Goal: Information Seeking & Learning: Learn about a topic

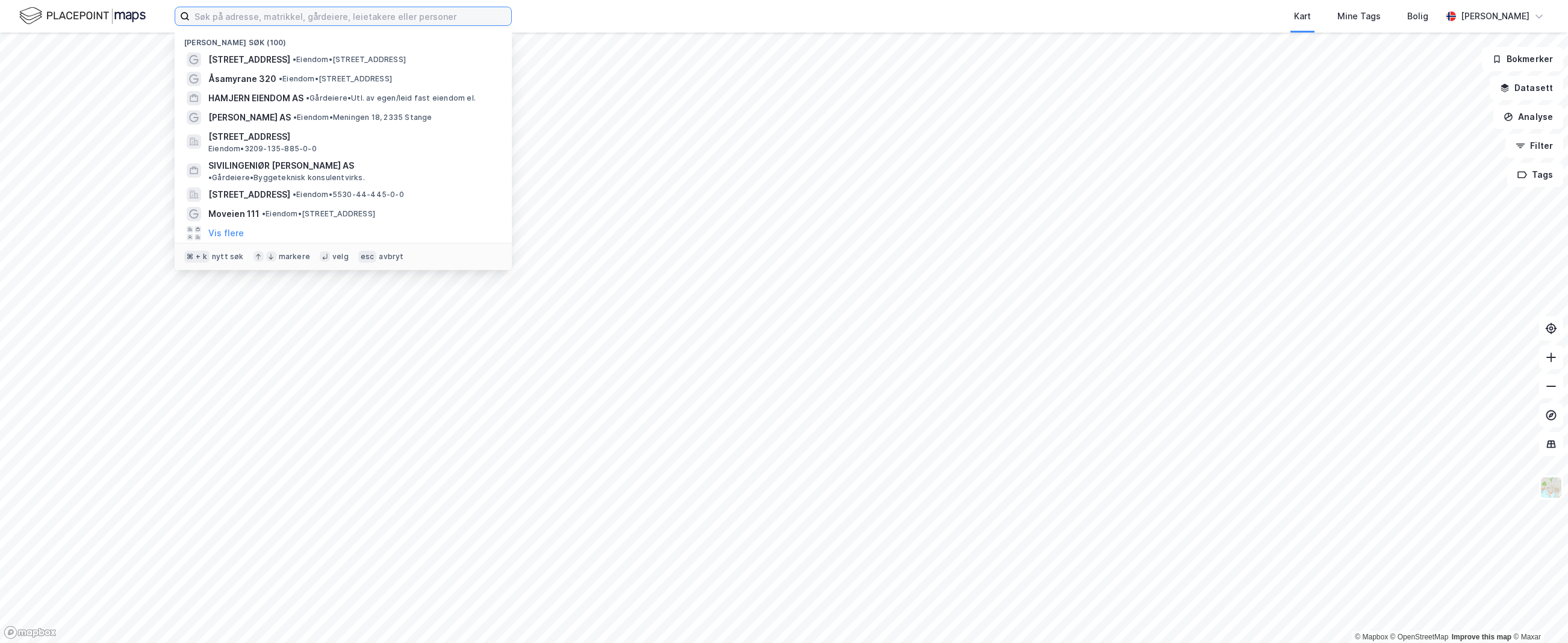
click at [454, 18] on input at bounding box center [350, 16] width 322 height 18
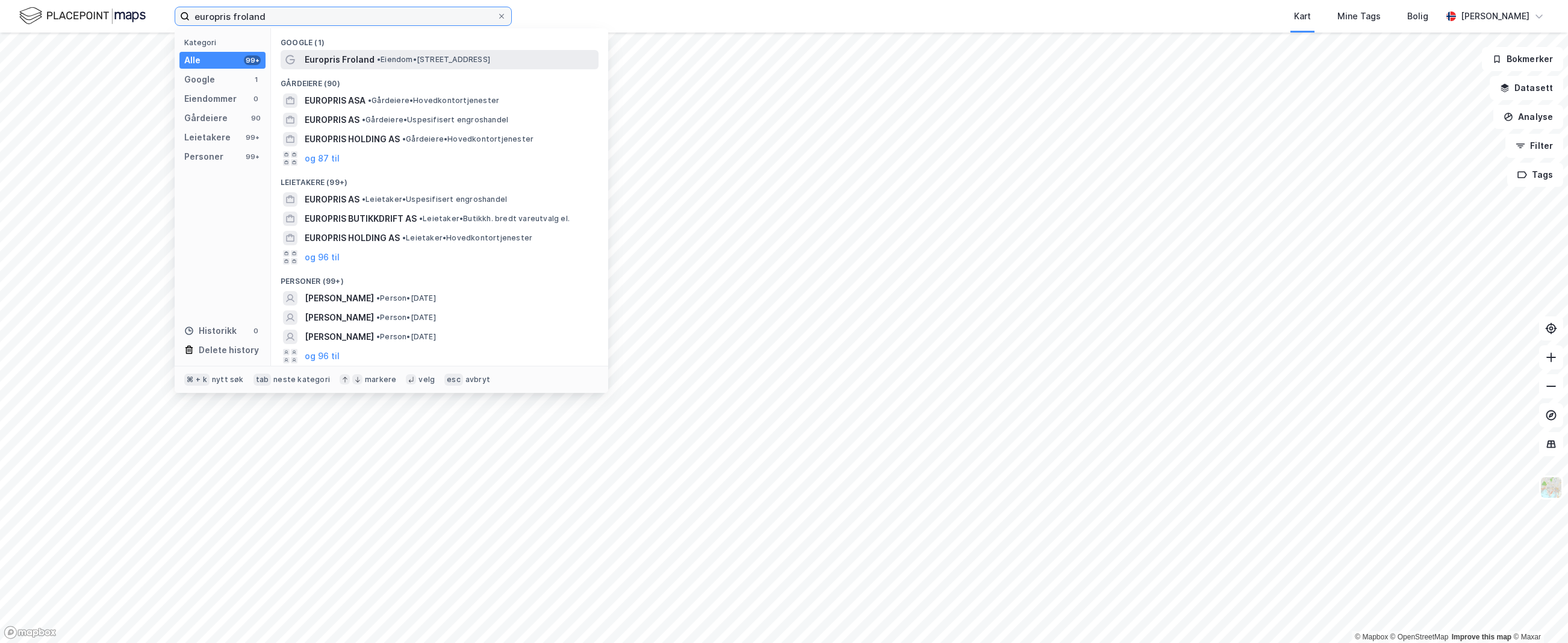
type input "europris froland"
click at [535, 58] on div "Europris Froland • Eiendom • [STREET_ADDRESS]" at bounding box center [451, 59] width 292 height 14
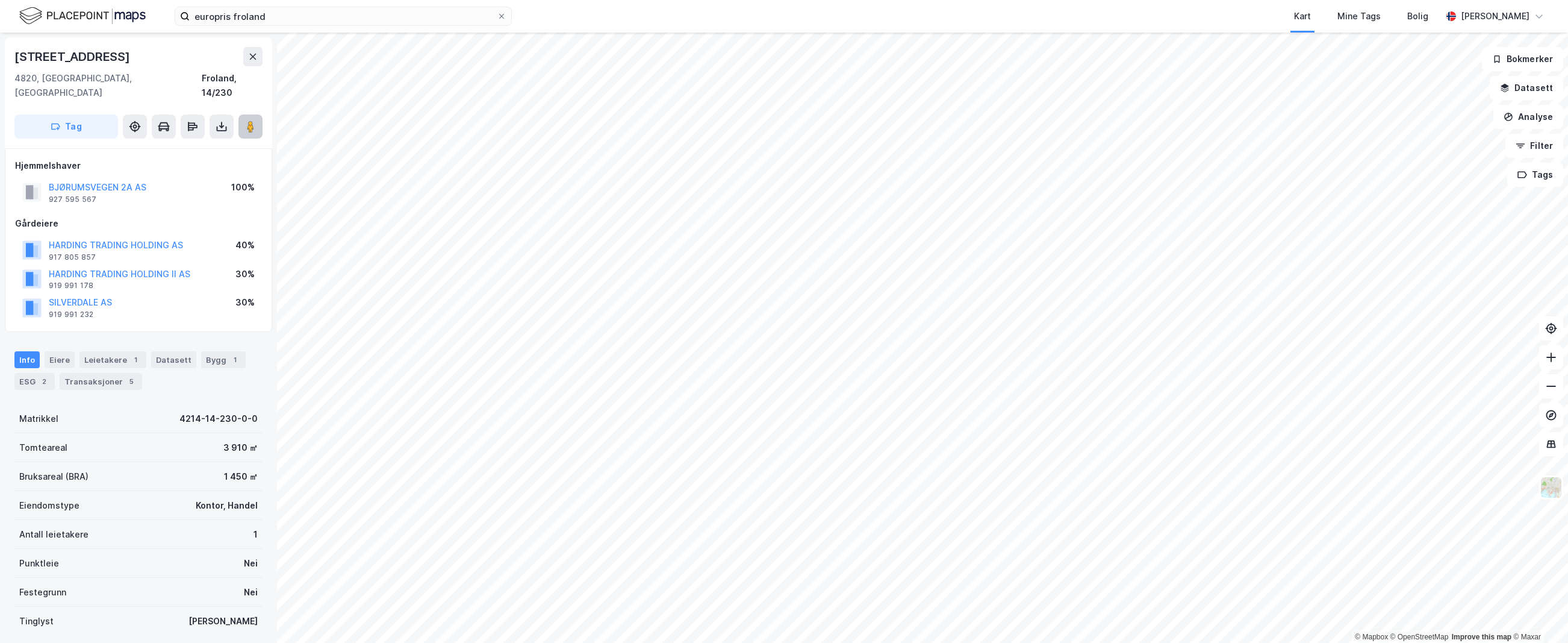
click at [259, 116] on button at bounding box center [250, 126] width 24 height 24
click at [0, 0] on button "BJØRUMSVEGEN 2A AS" at bounding box center [0, 0] width 0 height 0
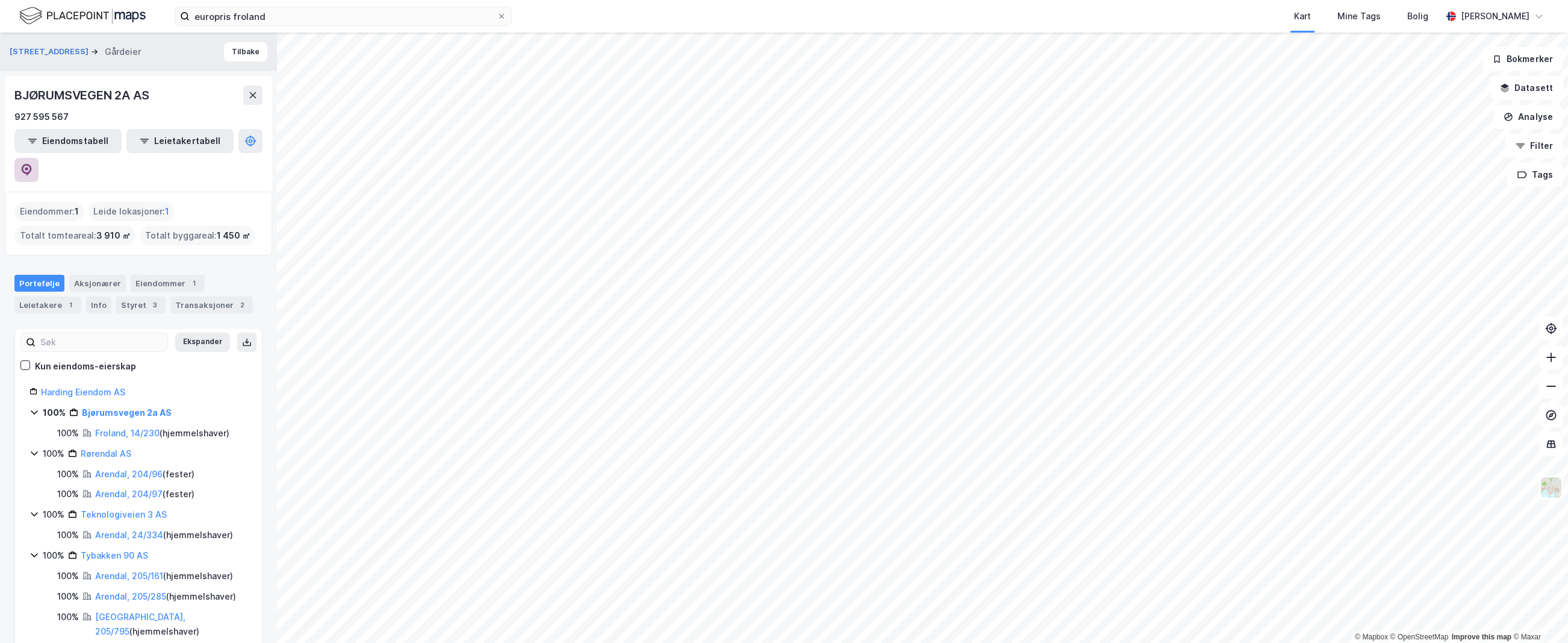
click at [32, 164] on icon at bounding box center [27, 170] width 10 height 12
click at [502, 19] on icon at bounding box center [502, 16] width 8 height 8
click at [497, 19] on input "europris froland" at bounding box center [343, 16] width 307 height 18
click at [497, 18] on input at bounding box center [343, 16] width 307 height 18
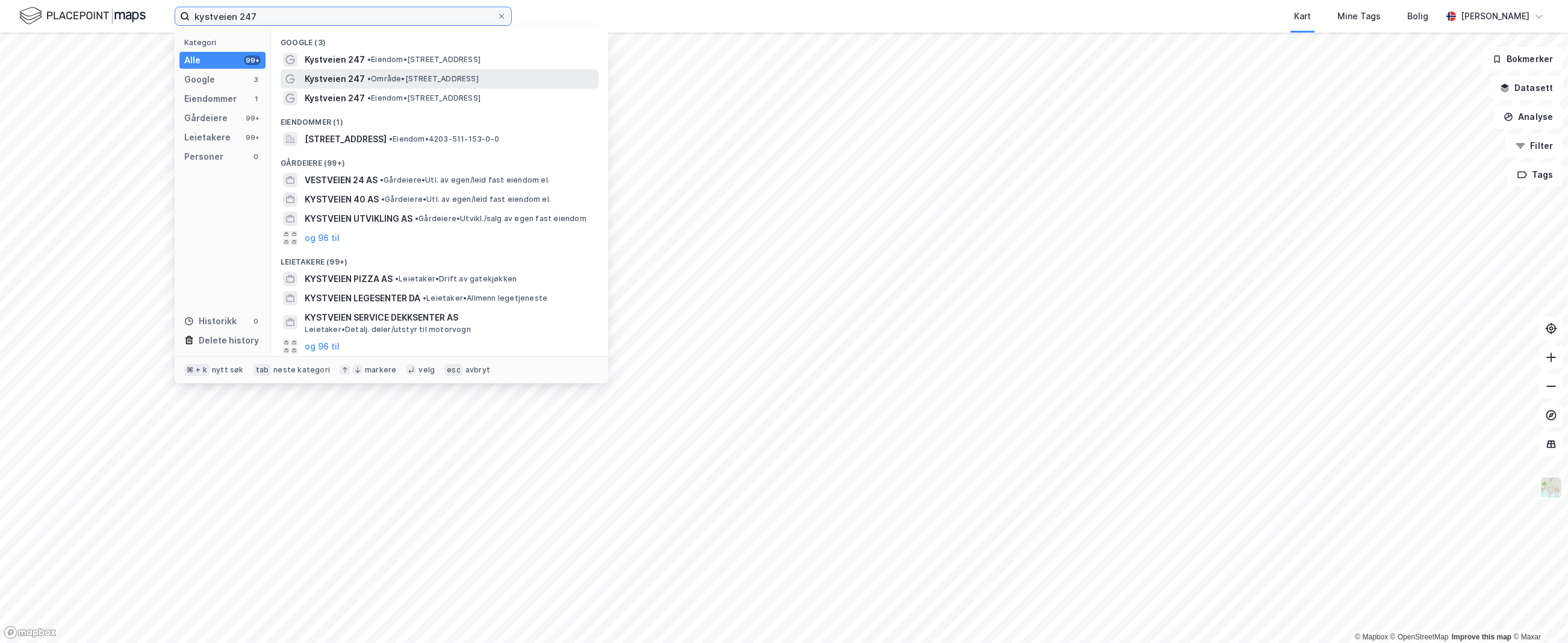
type input "kystveien 247"
click at [550, 80] on div "Kystveien 247 • Område • [STREET_ADDRESS]" at bounding box center [451, 78] width 292 height 14
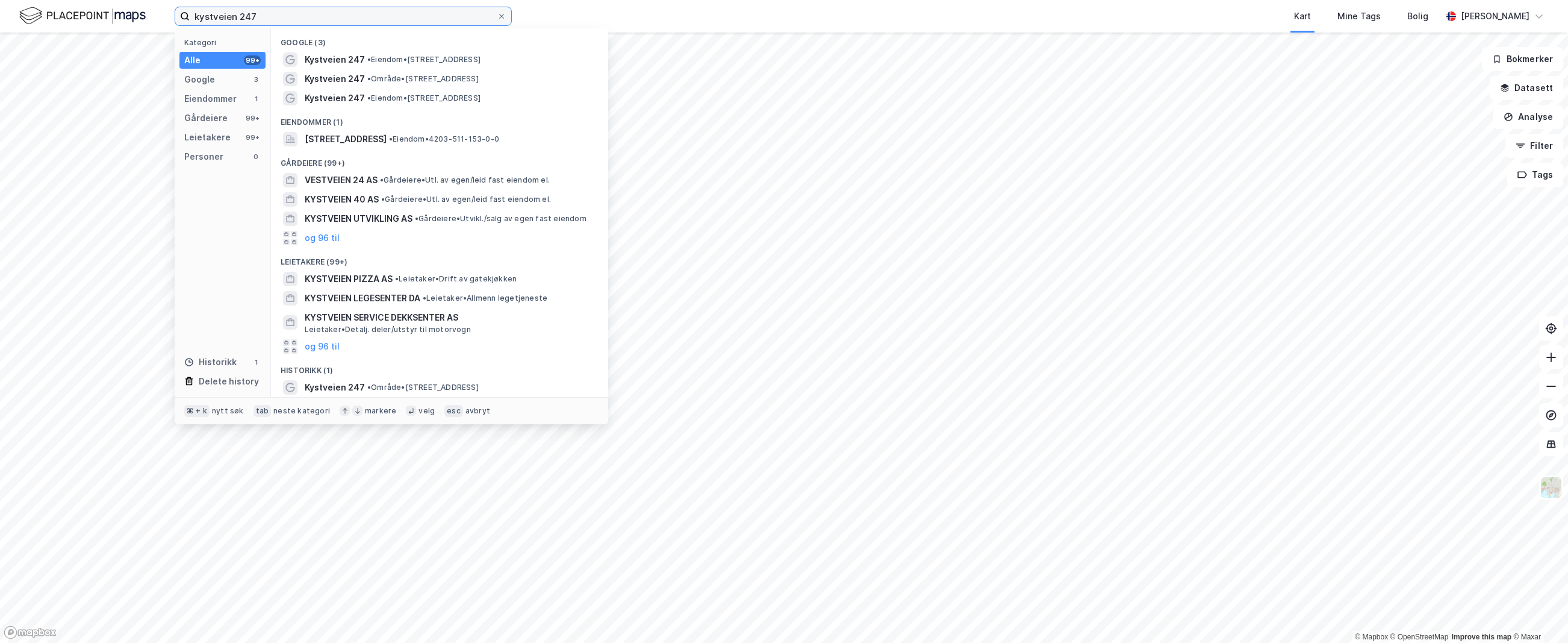
click at [325, 14] on input "kystveien 247" at bounding box center [343, 16] width 307 height 18
click at [412, 78] on span "• Område • [STREET_ADDRESS]" at bounding box center [423, 78] width 112 height 9
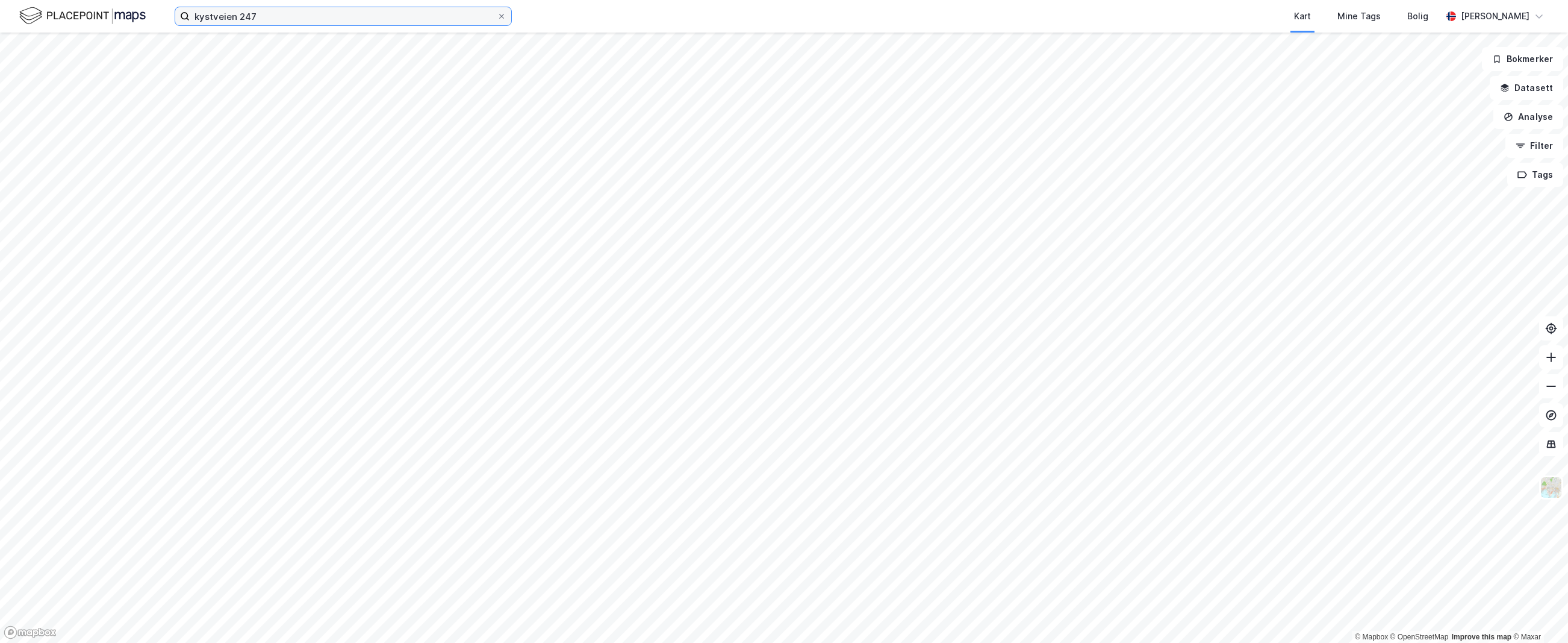
click at [373, 22] on input "kystveien 247" at bounding box center [343, 16] width 307 height 18
click at [505, 18] on span at bounding box center [501, 16] width 9 height 9
click at [497, 18] on input "kystveien 247" at bounding box center [343, 16] width 307 height 18
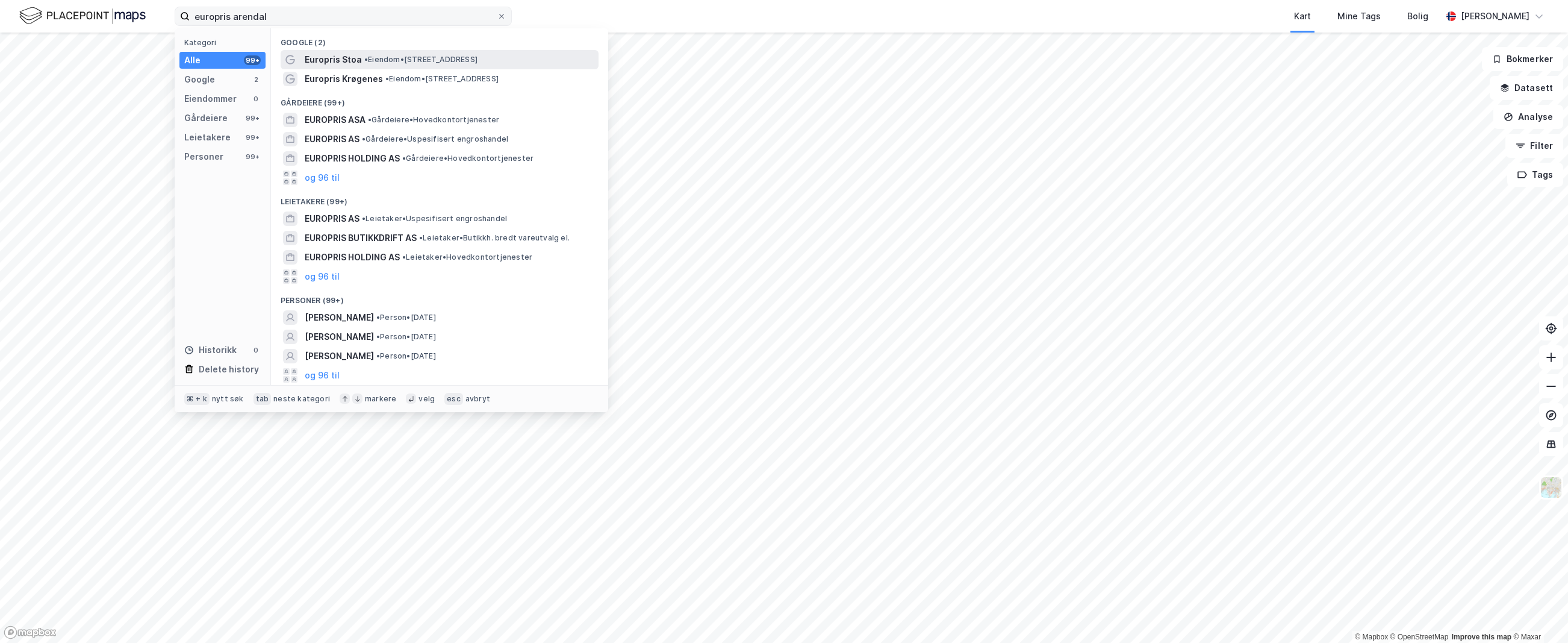
click at [558, 58] on div "Europris Stoa • Eiendom • [STREET_ADDRESS]" at bounding box center [451, 59] width 292 height 14
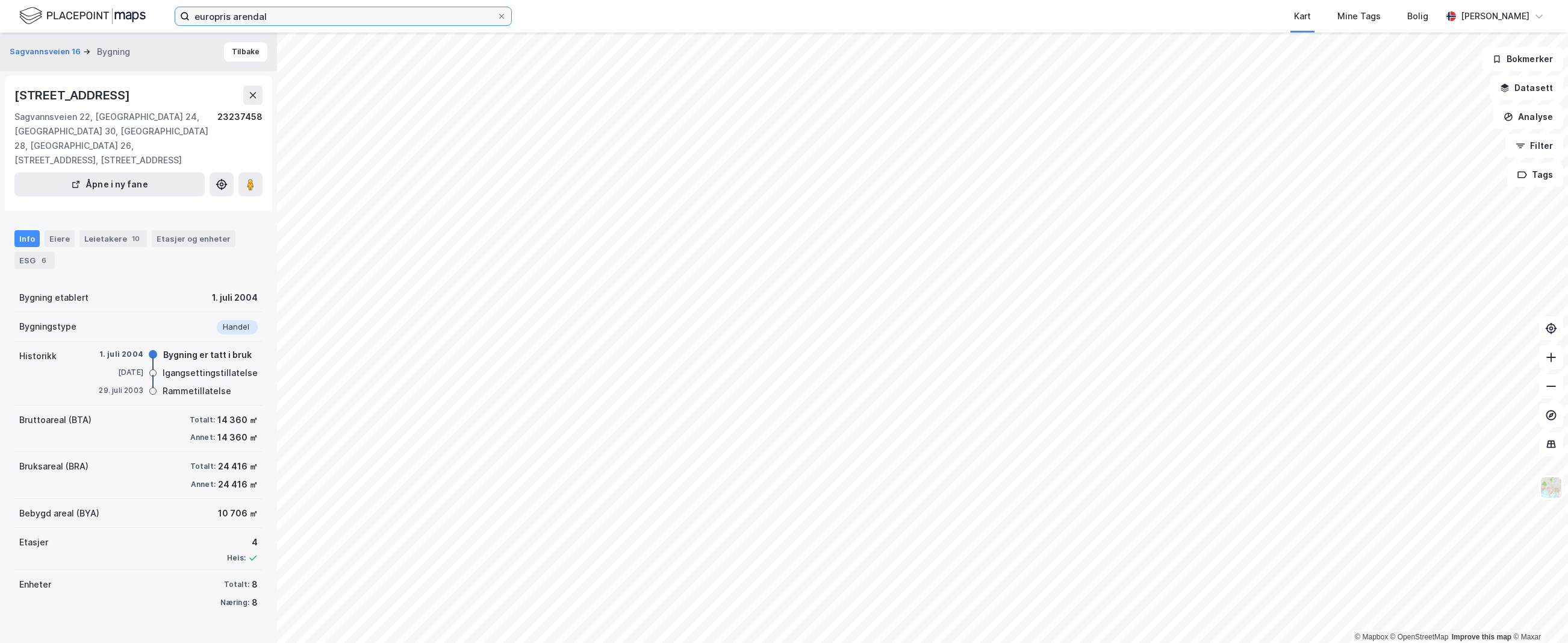
click at [437, 23] on input "europris arendal" at bounding box center [343, 16] width 307 height 18
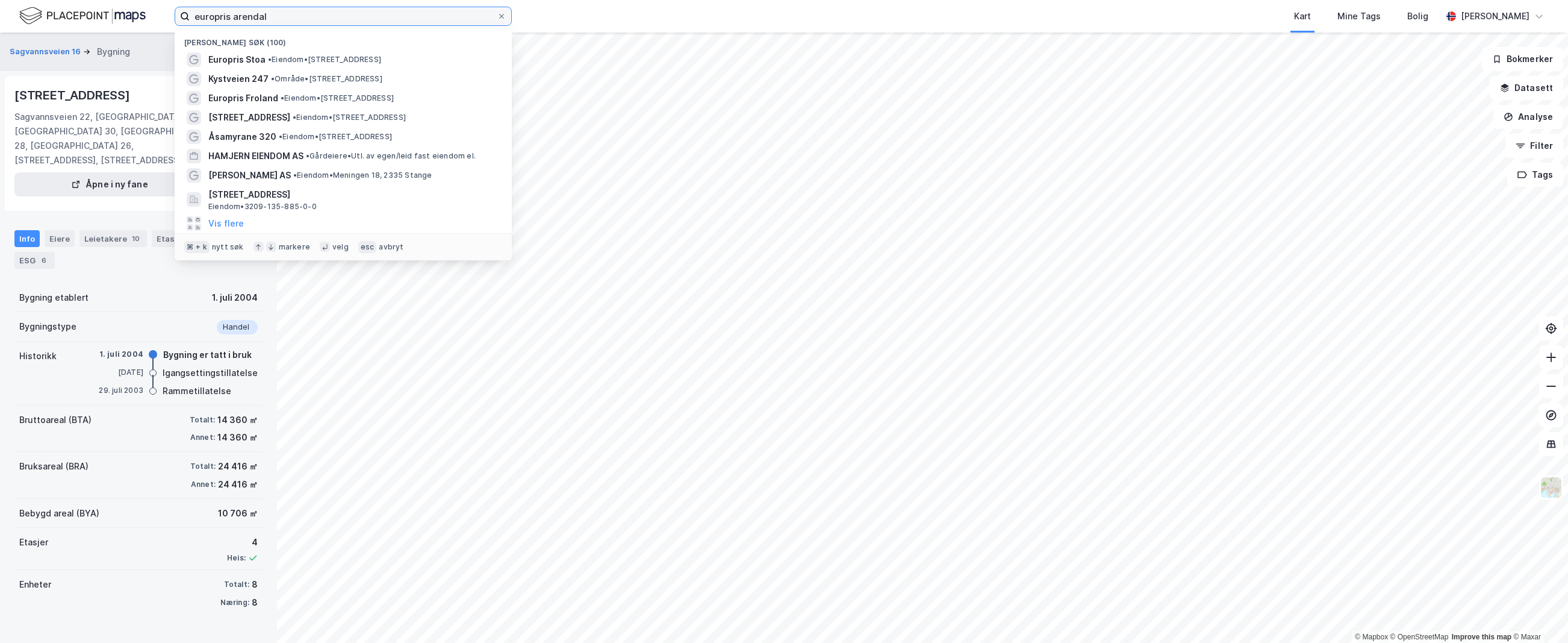
click at [431, 16] on input "europris arendal" at bounding box center [343, 16] width 307 height 18
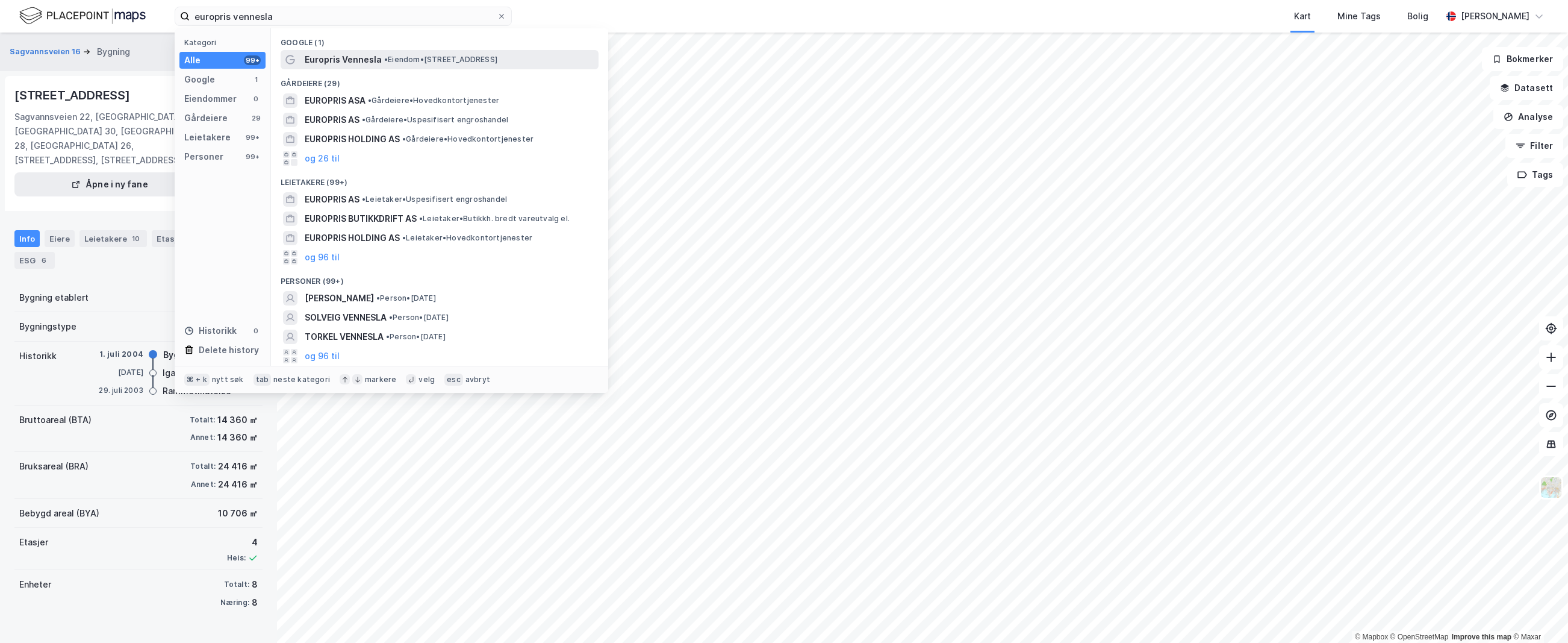
click at [476, 53] on div "Europris Vennesla • Eiendom • [STREET_ADDRESS]" at bounding box center [451, 59] width 292 height 14
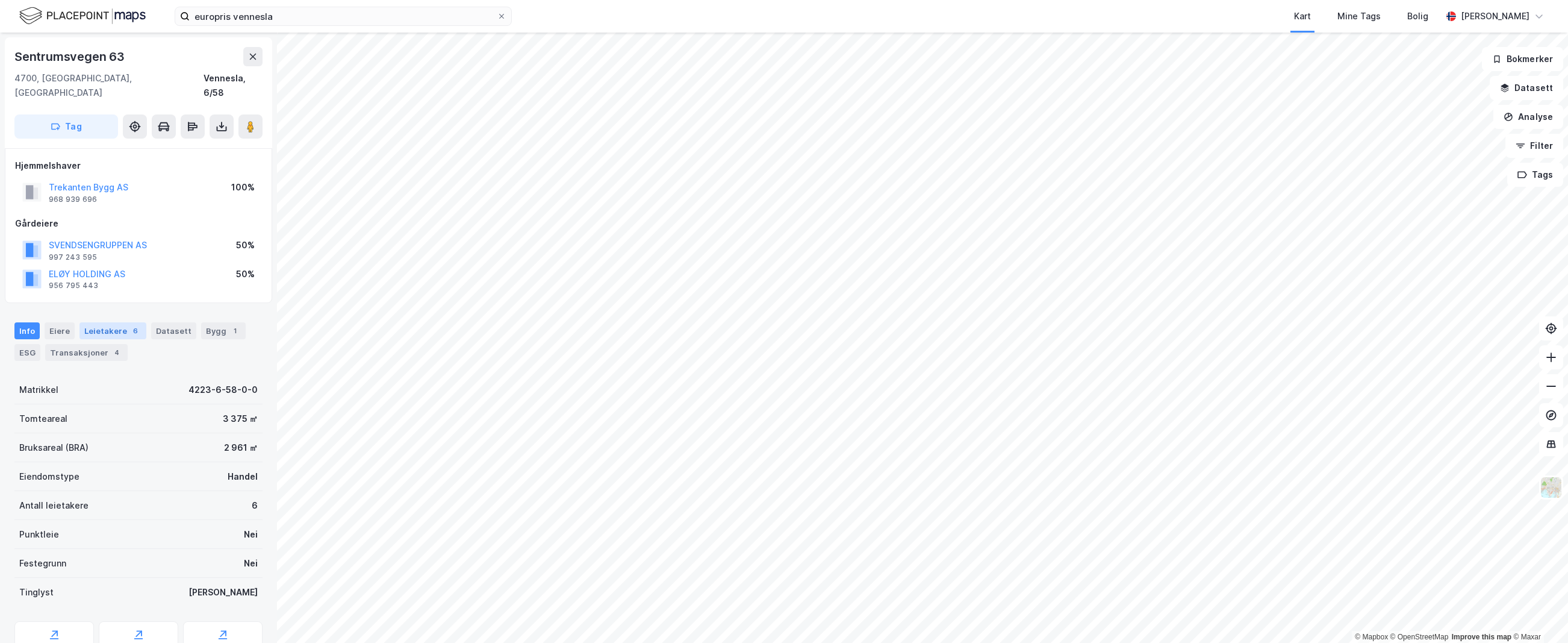
click at [107, 322] on div "Leietakere 6" at bounding box center [113, 330] width 67 height 17
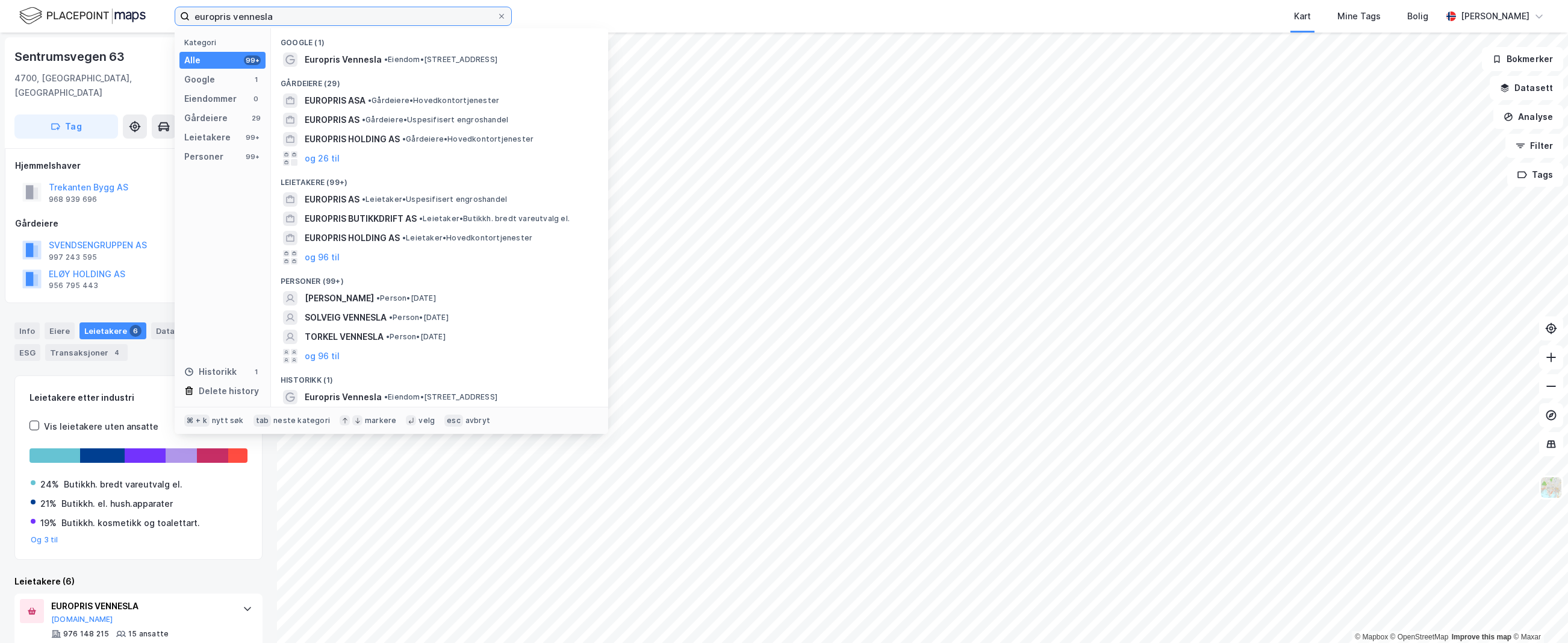
drag, startPoint x: 265, startPoint y: 19, endPoint x: 252, endPoint y: 18, distance: 13.0
click at [265, 19] on input "europris vennesla" at bounding box center [343, 16] width 307 height 18
drag, startPoint x: 261, startPoint y: 18, endPoint x: 343, endPoint y: 18, distance: 82.0
click at [339, 18] on input "europris vennesla" at bounding box center [343, 16] width 307 height 18
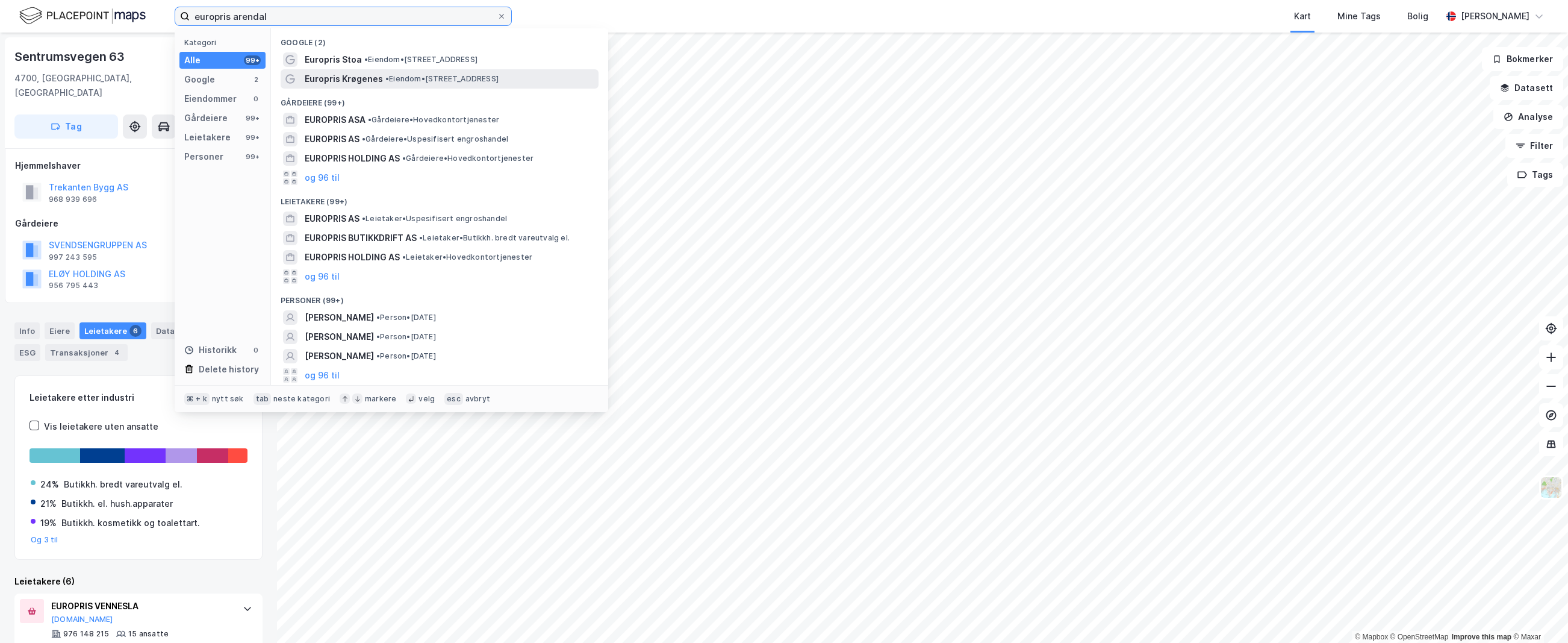
type input "europris arendal"
click at [381, 74] on div "Europris Krøgenes • Eiendom • [STREET_ADDRESS]" at bounding box center [451, 78] width 292 height 14
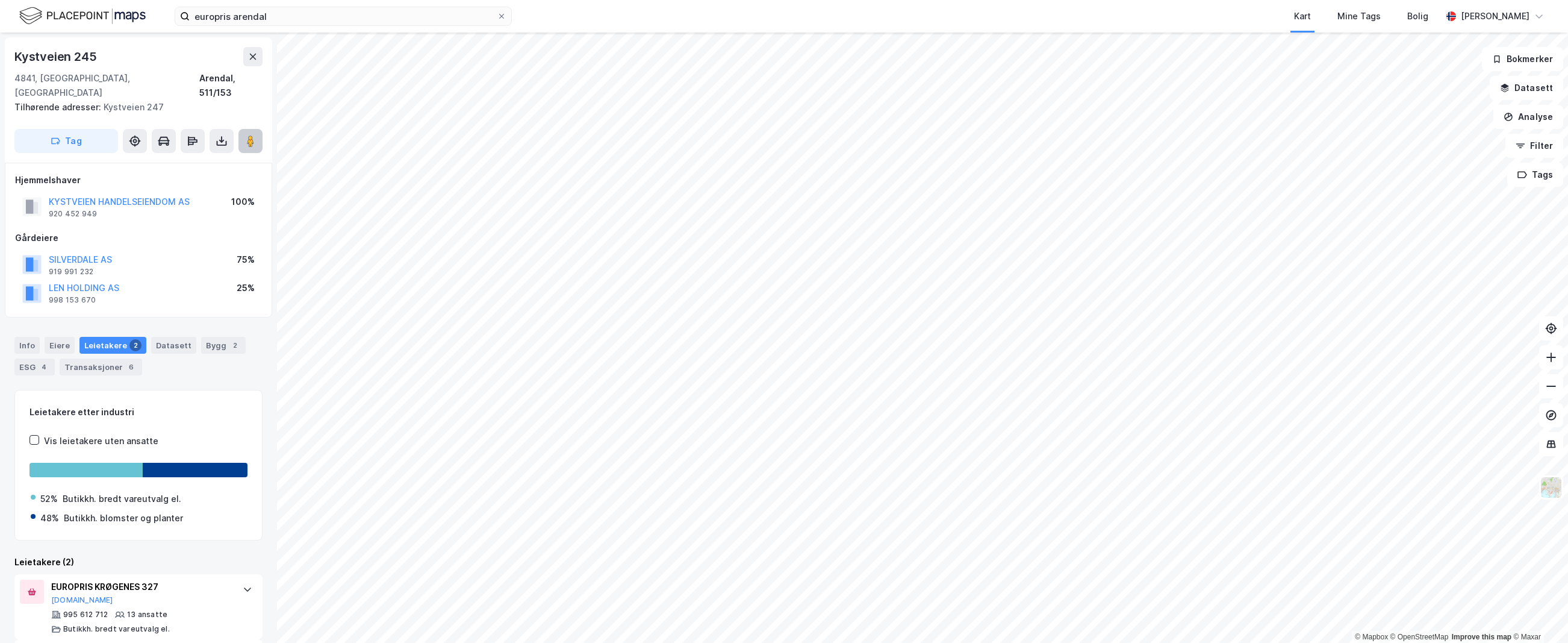
click at [259, 129] on button at bounding box center [250, 141] width 24 height 24
